Goal: Browse casually

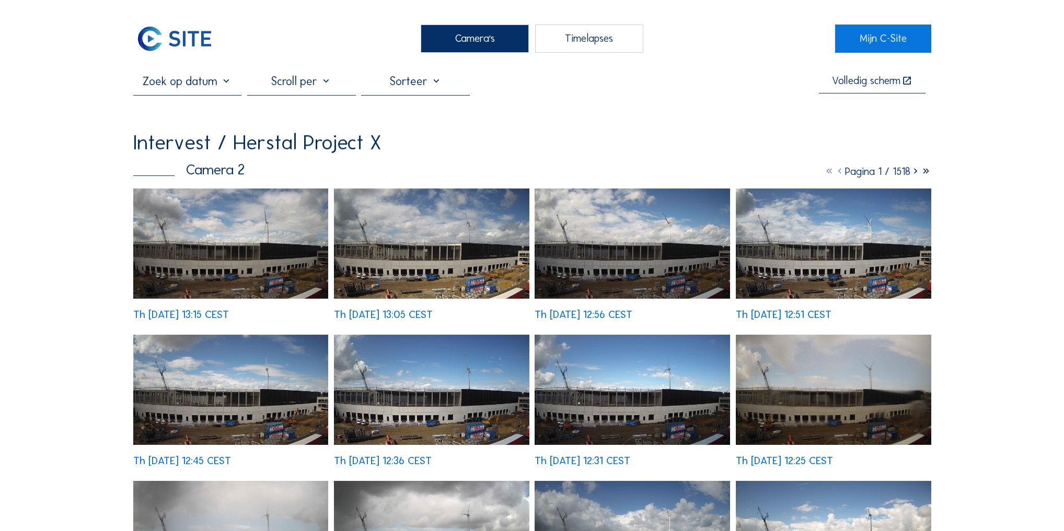
click at [415, 258] on img at bounding box center [431, 244] width 195 height 110
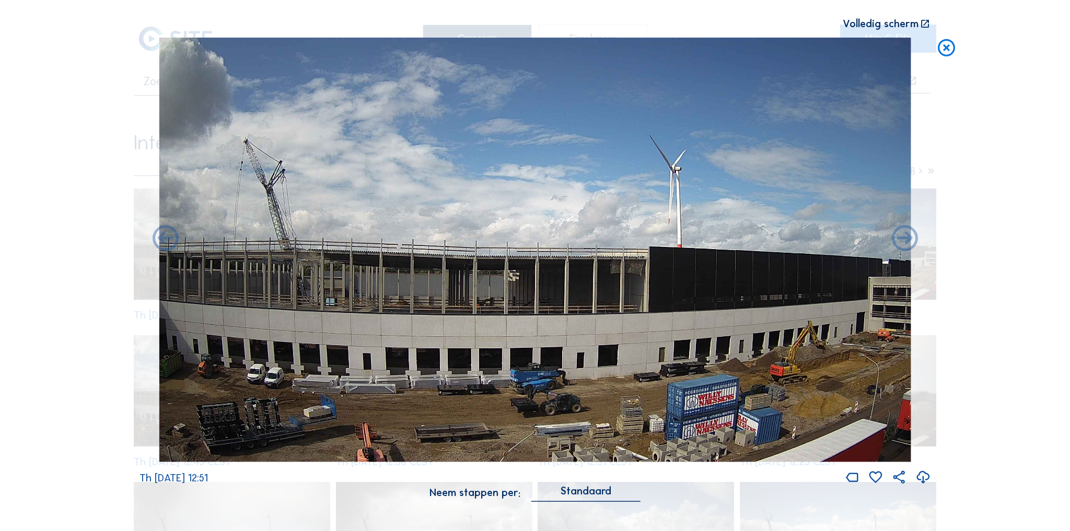
click at [980, 166] on div "Scroll om door de tijd te reizen | Druk op de 'Alt'-knop + scroll om te Zoomen …" at bounding box center [535, 265] width 1070 height 531
click at [953, 272] on div "Scroll om door de tijd te reizen | Druk op de 'Alt'-knop + scroll om te Zoomen …" at bounding box center [535, 265] width 1070 height 531
click at [1009, 178] on div "Scroll om door de tijd te reizen | Druk op de 'Alt'-knop + scroll om te Zoomen …" at bounding box center [535, 265] width 1070 height 531
click at [976, 178] on div "Scroll om door de tijd te reizen | Druk op de 'Alt'-knop + scroll om te Zoomen …" at bounding box center [535, 265] width 1070 height 531
drag, startPoint x: 945, startPoint y: 44, endPoint x: 931, endPoint y: 56, distance: 18.5
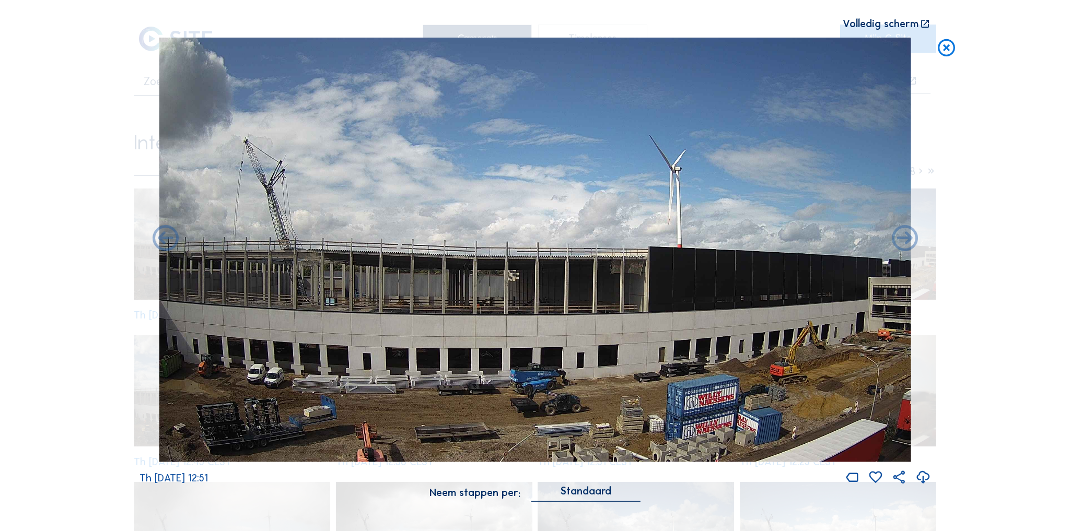
click at [945, 44] on icon at bounding box center [946, 47] width 21 height 21
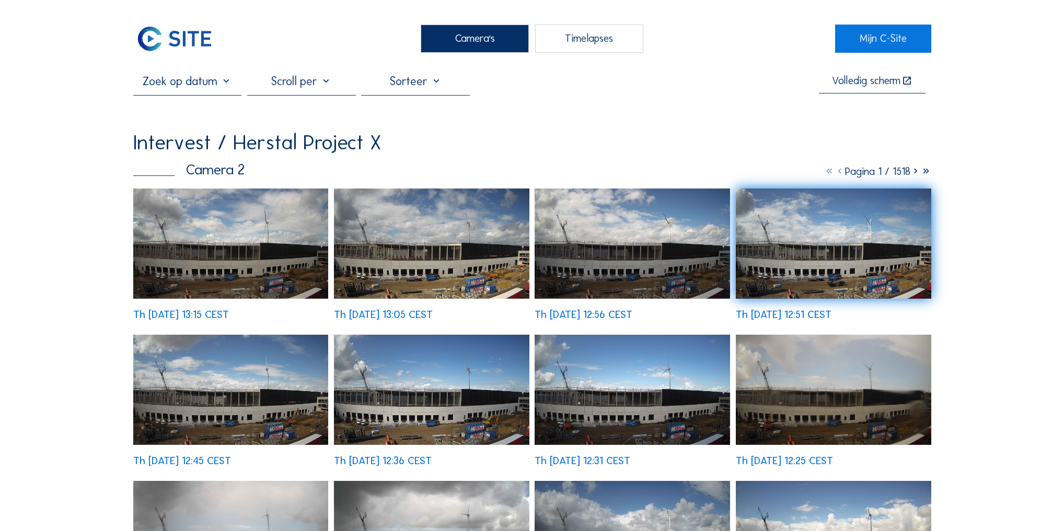
click at [483, 261] on img at bounding box center [431, 244] width 195 height 110
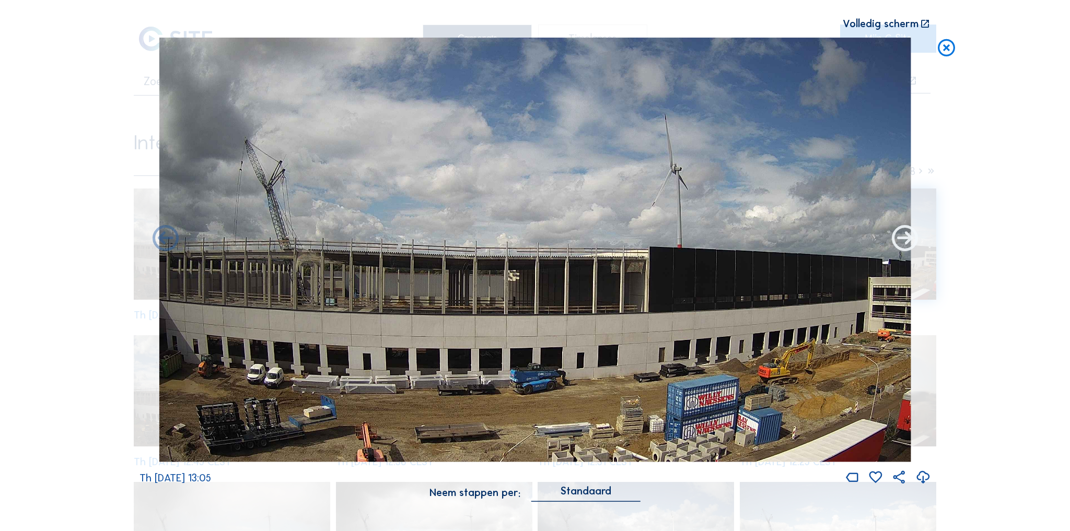
click at [915, 245] on icon at bounding box center [904, 239] width 31 height 32
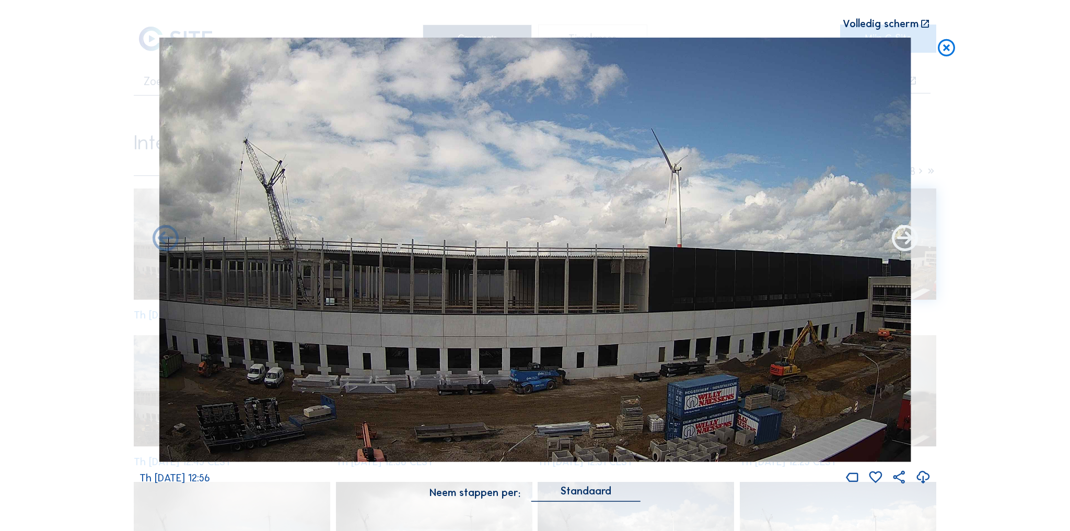
click at [915, 245] on icon at bounding box center [904, 239] width 31 height 32
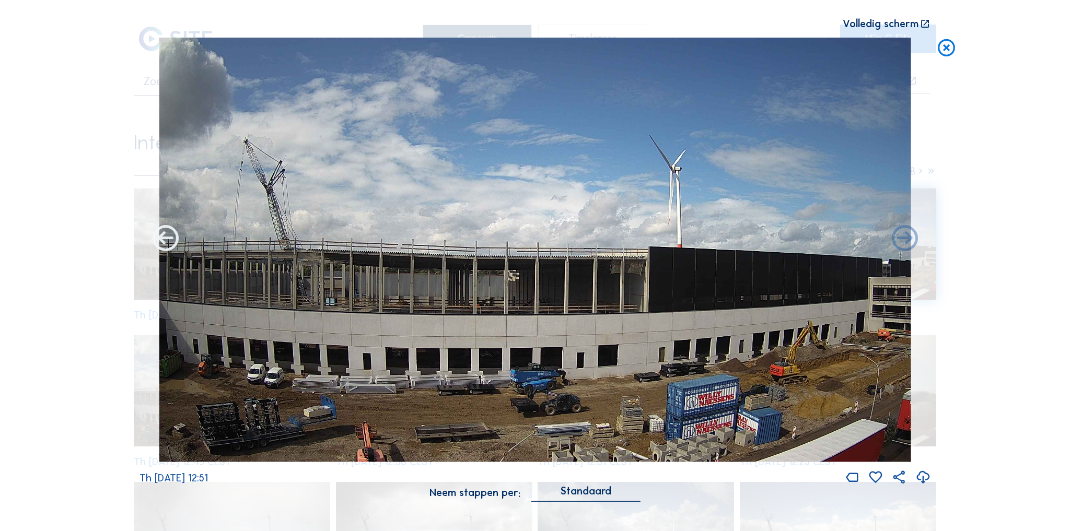
click at [169, 239] on icon at bounding box center [165, 239] width 31 height 32
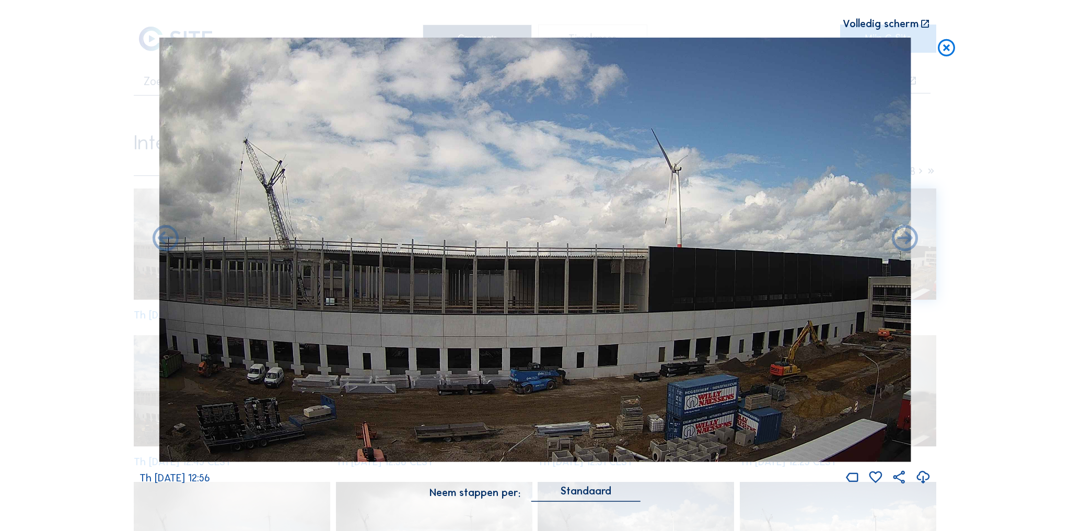
click at [169, 239] on div "Scroll om door de tijd te reizen | Druk op de 'Alt'-knop + scroll om te Zoomen …" at bounding box center [535, 265] width 1070 height 531
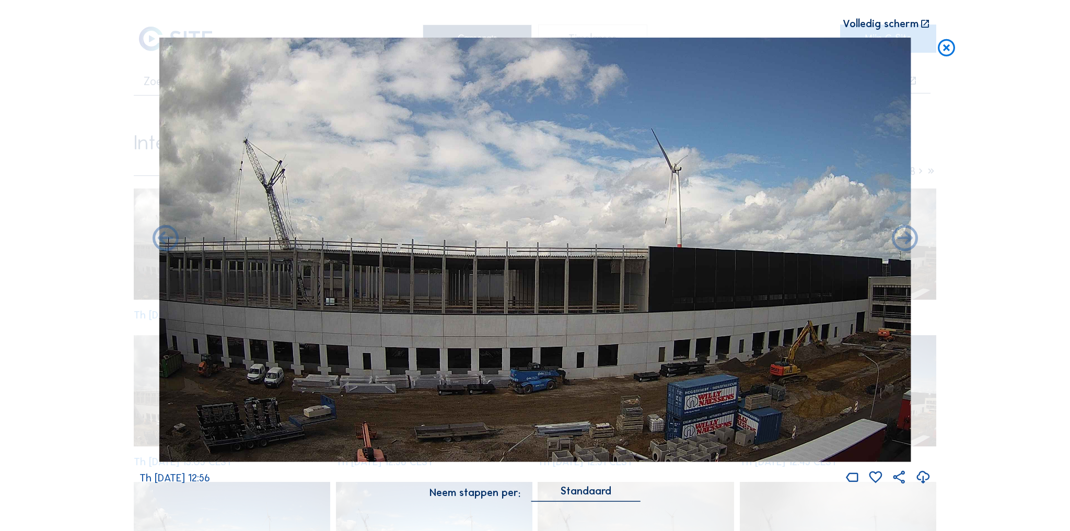
click at [948, 51] on icon at bounding box center [946, 47] width 21 height 21
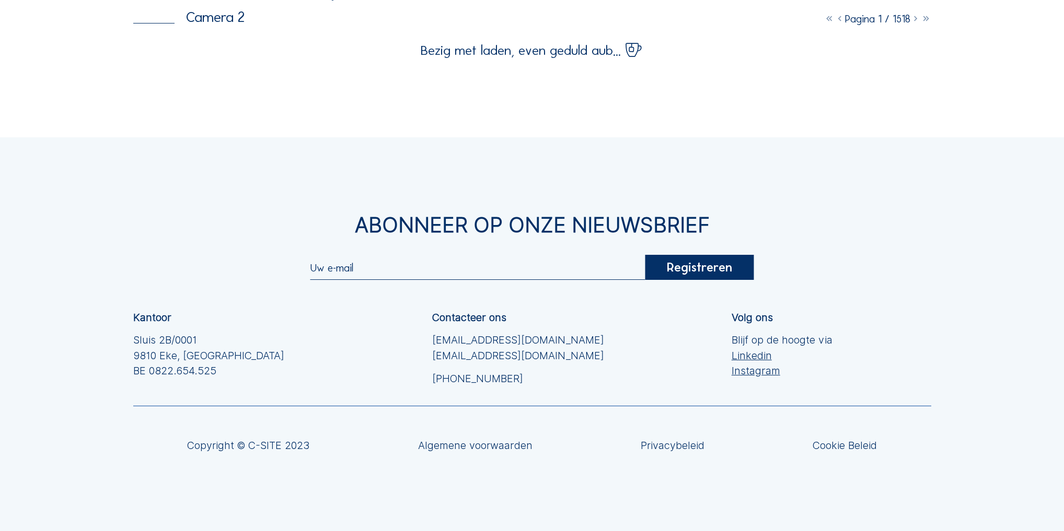
scroll to position [167, 0]
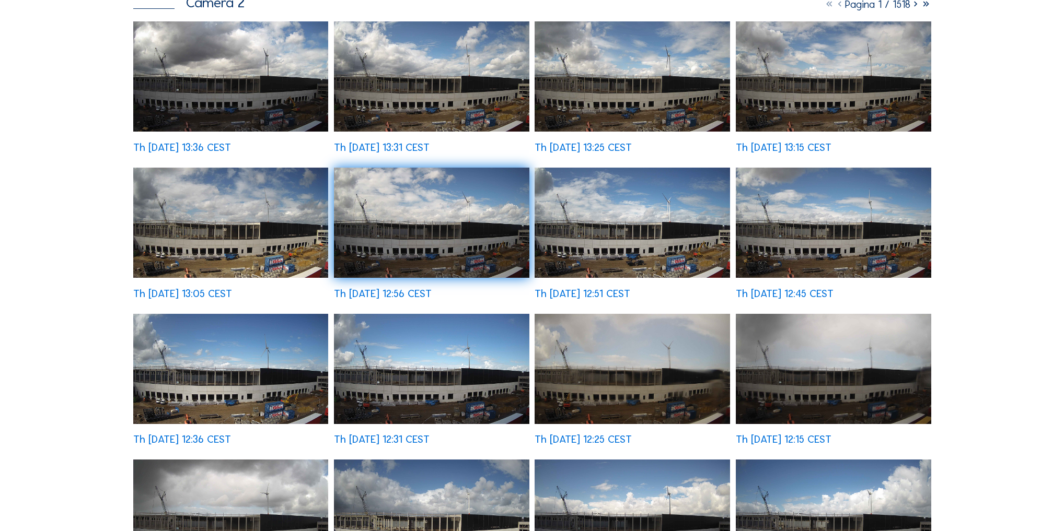
click at [209, 233] on img at bounding box center [230, 223] width 195 height 110
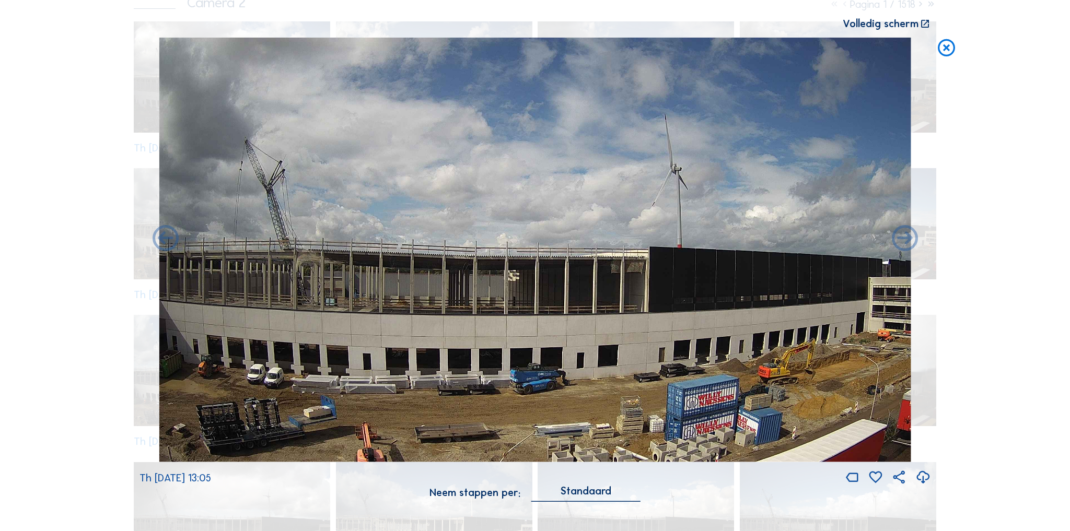
click at [945, 48] on icon at bounding box center [946, 47] width 21 height 21
